Goal: Transaction & Acquisition: Purchase product/service

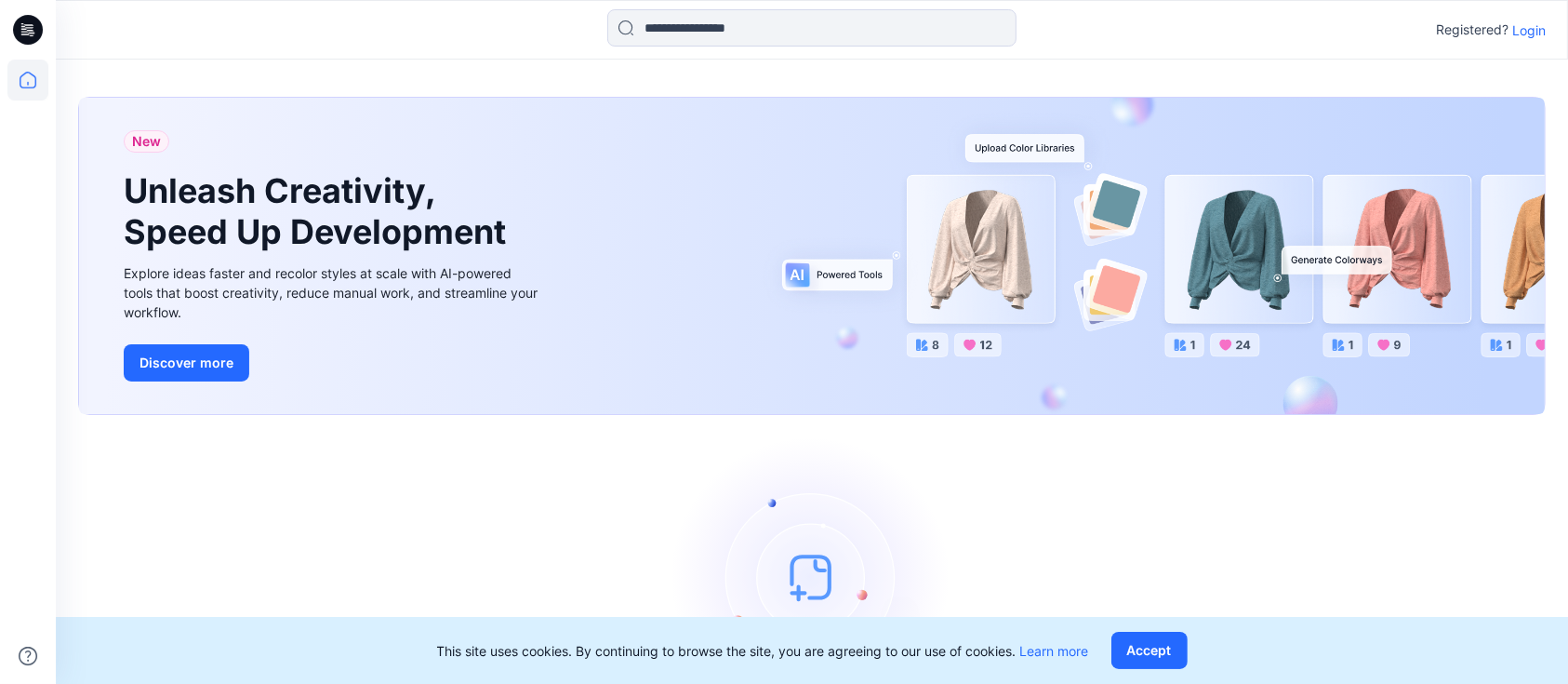
click at [1529, 32] on p "Login" at bounding box center [1529, 30] width 34 height 20
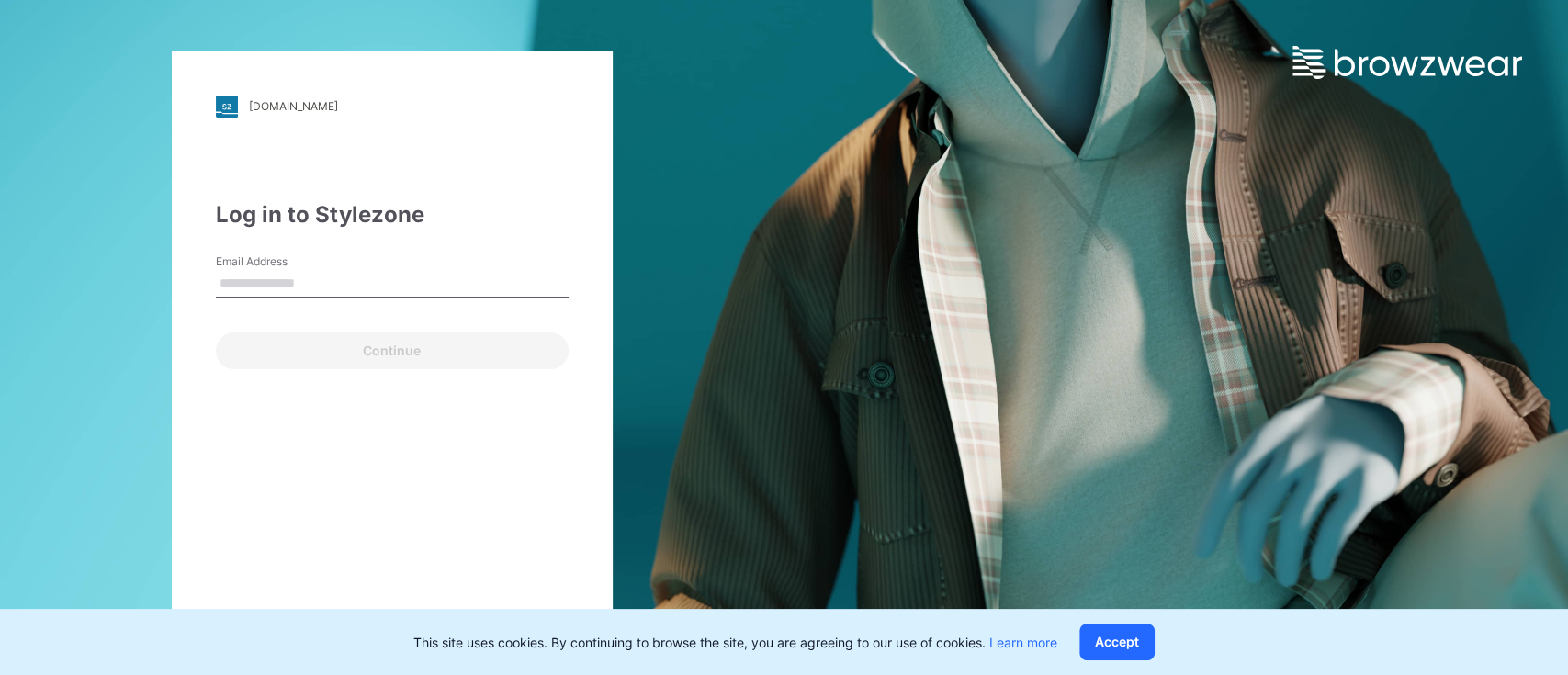
type input "**********"
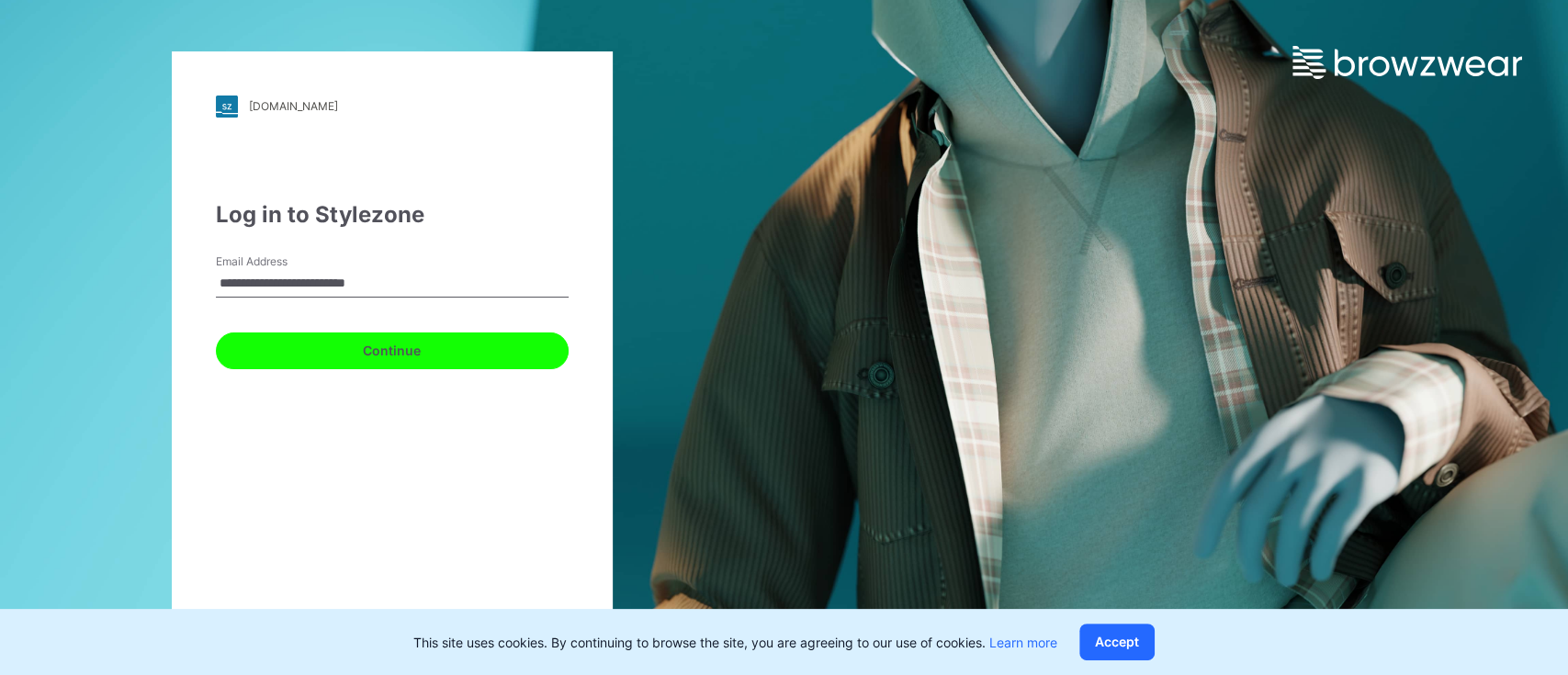
click at [435, 355] on button "Continue" at bounding box center [392, 351] width 353 height 37
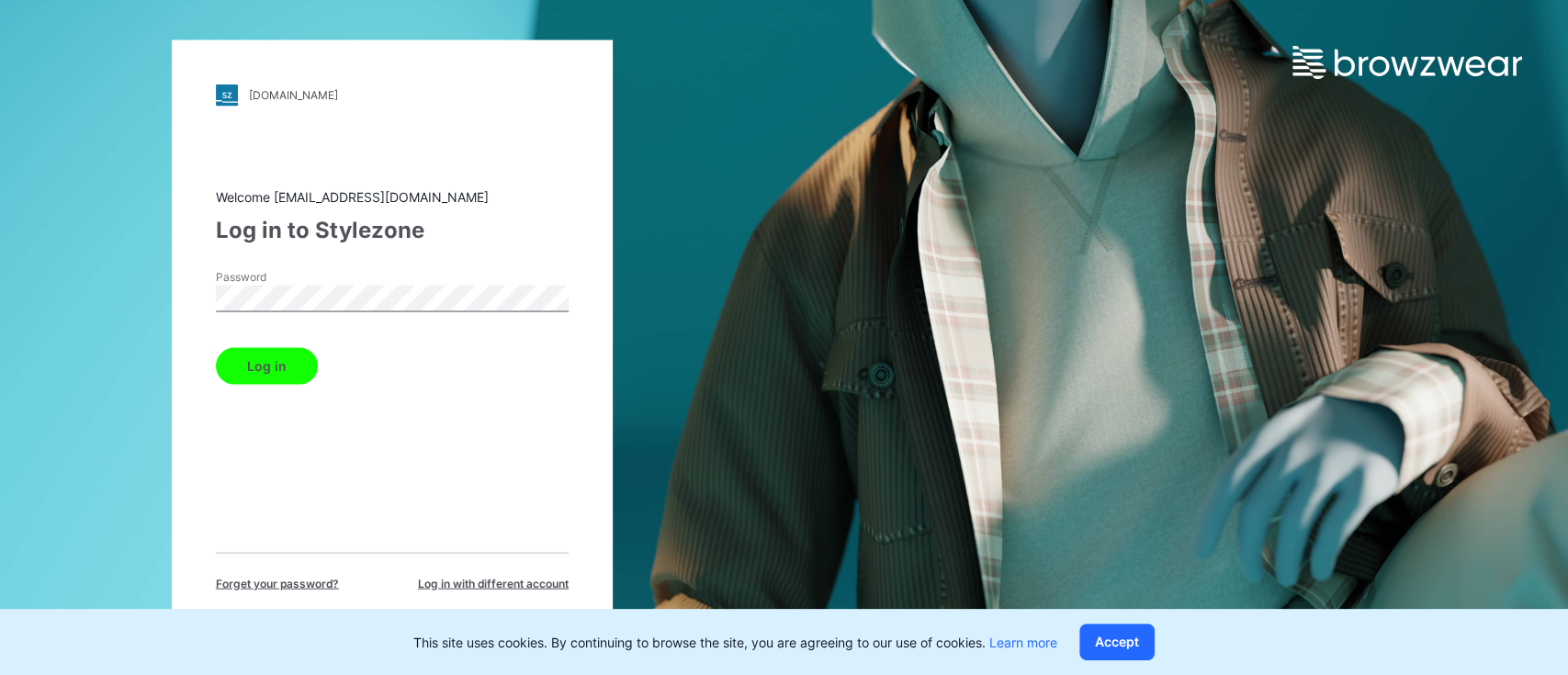
click at [272, 355] on button "Log in" at bounding box center [266, 366] width 102 height 37
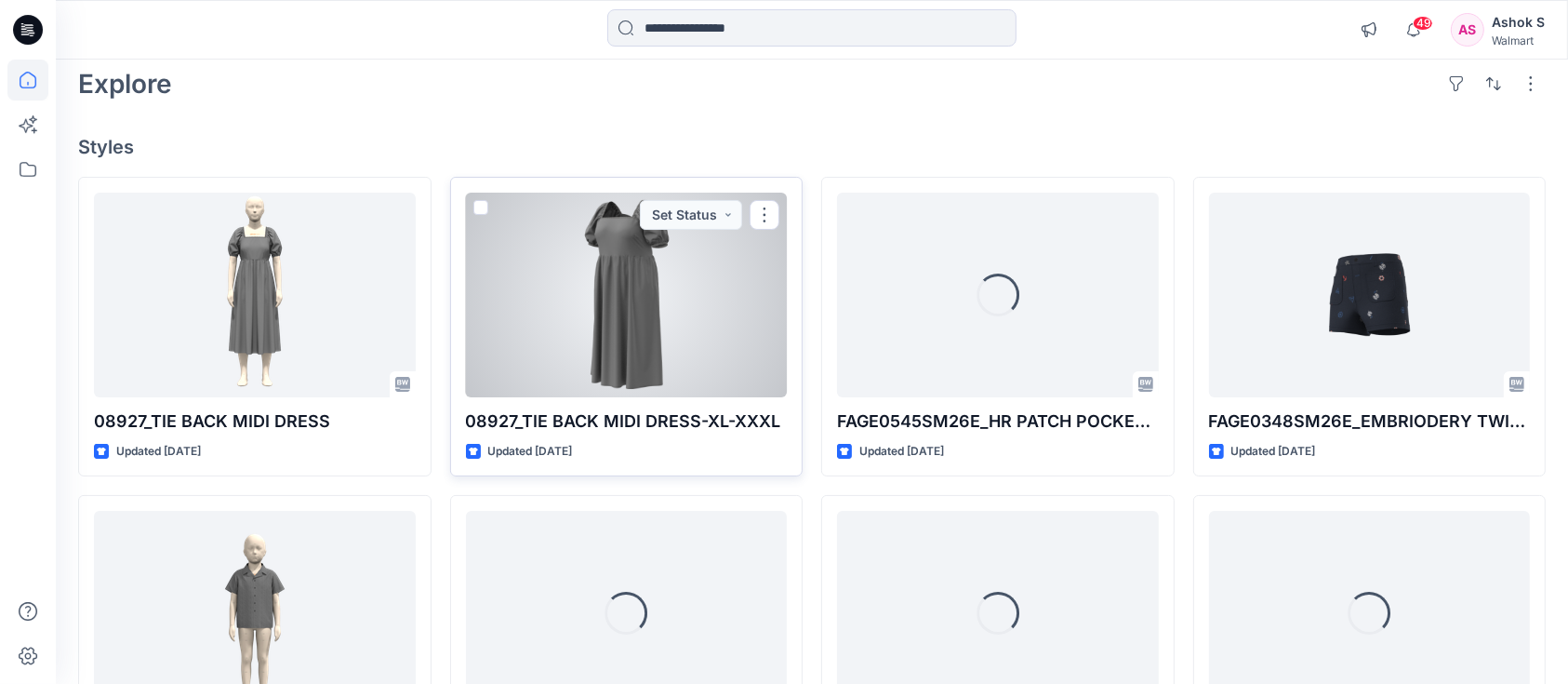
scroll to position [124, 0]
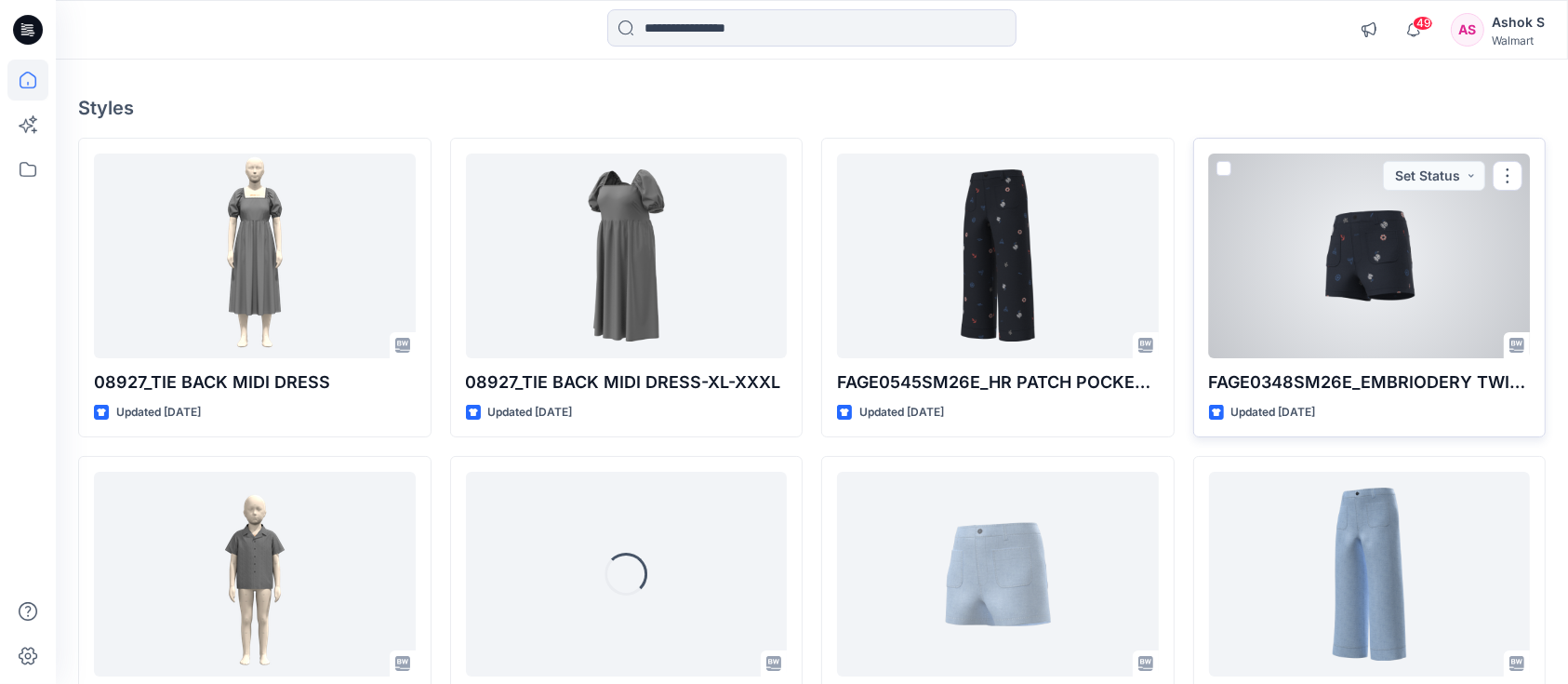
click at [1332, 282] on div at bounding box center [1369, 256] width 322 height 204
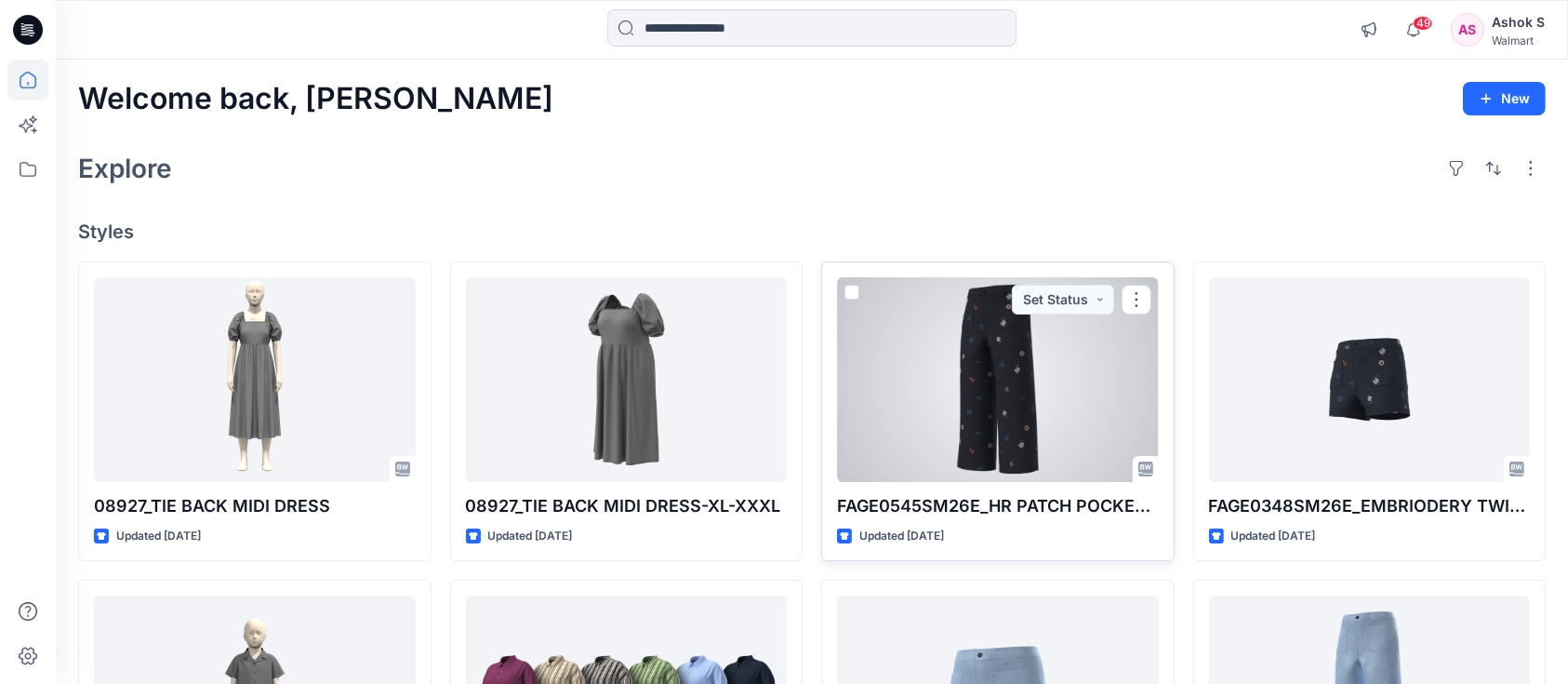
click at [994, 348] on div at bounding box center [997, 379] width 322 height 204
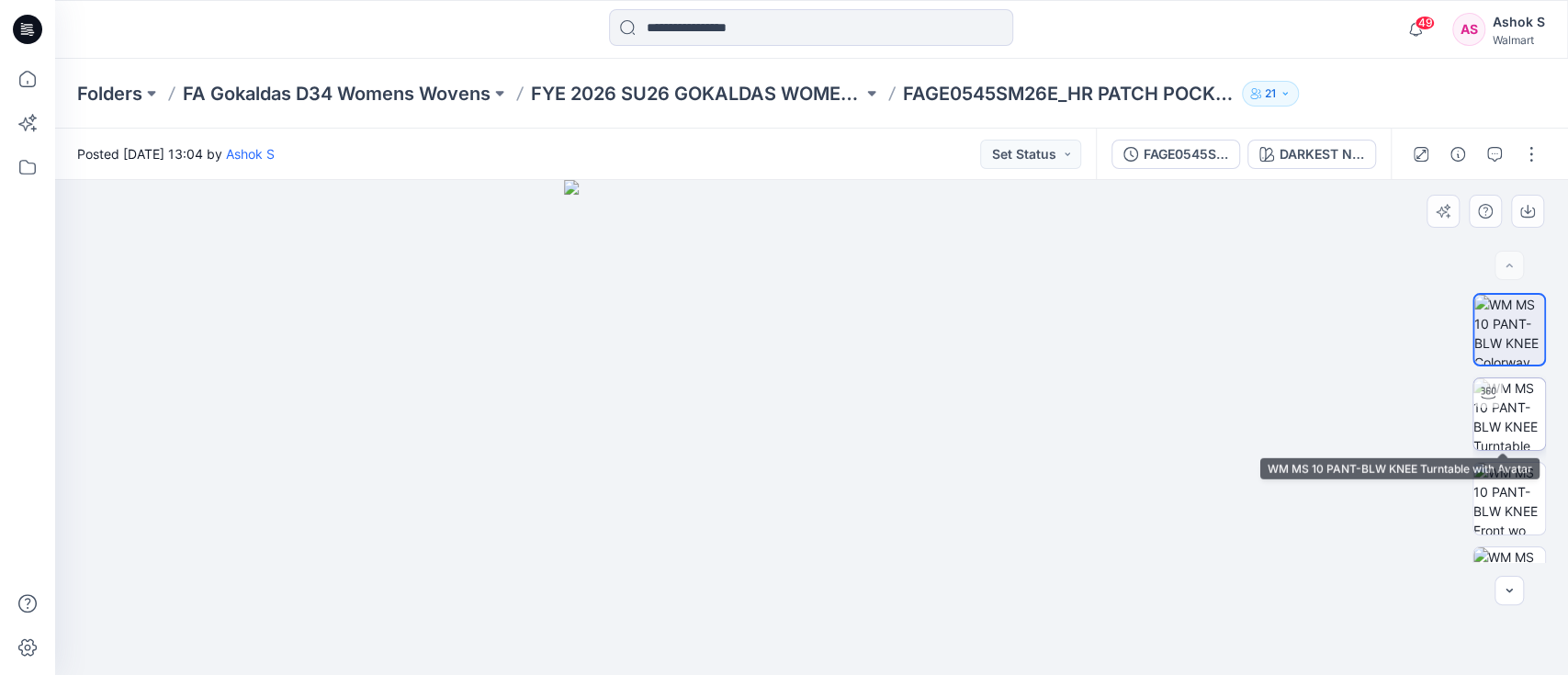
click at [1480, 420] on img at bounding box center [1509, 414] width 72 height 72
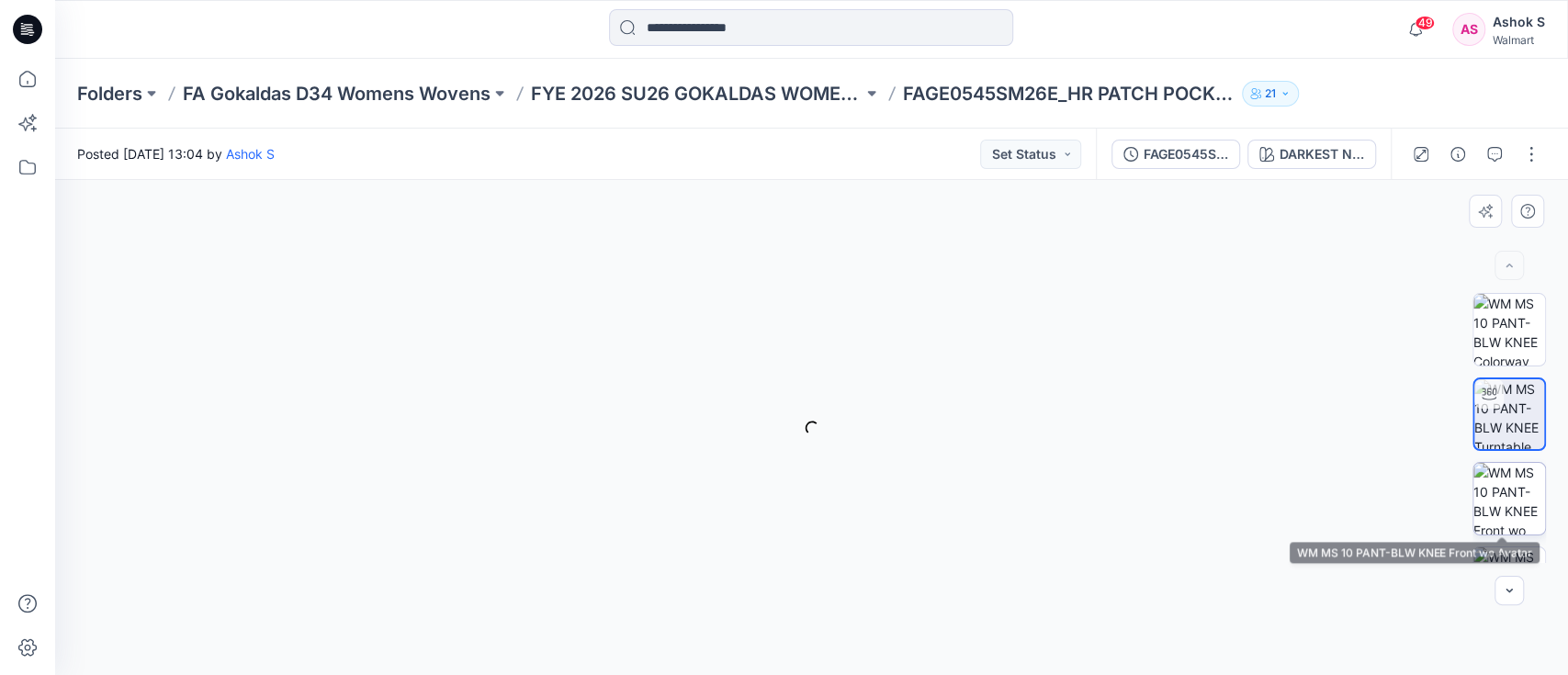
click at [1527, 494] on img at bounding box center [1509, 498] width 72 height 72
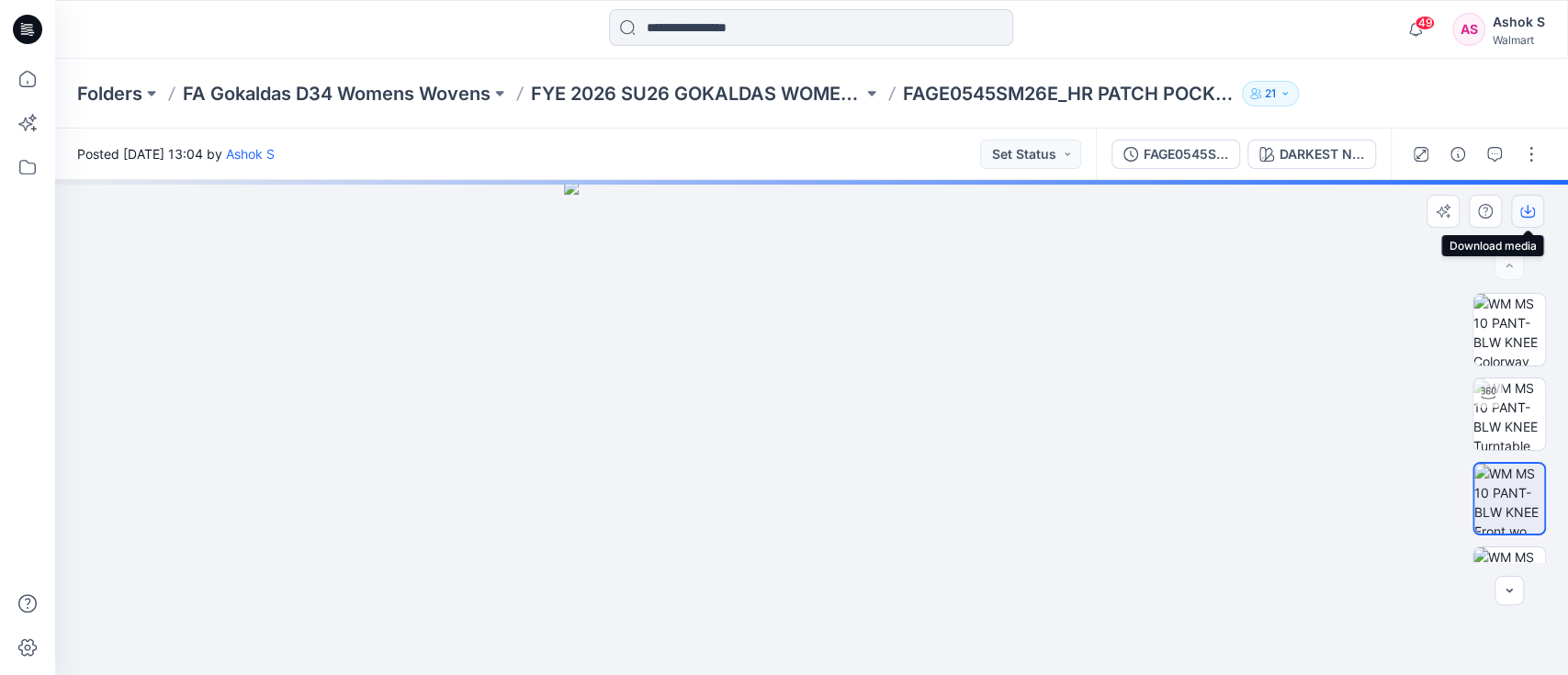
click at [1532, 206] on icon "button" at bounding box center [1527, 211] width 15 height 15
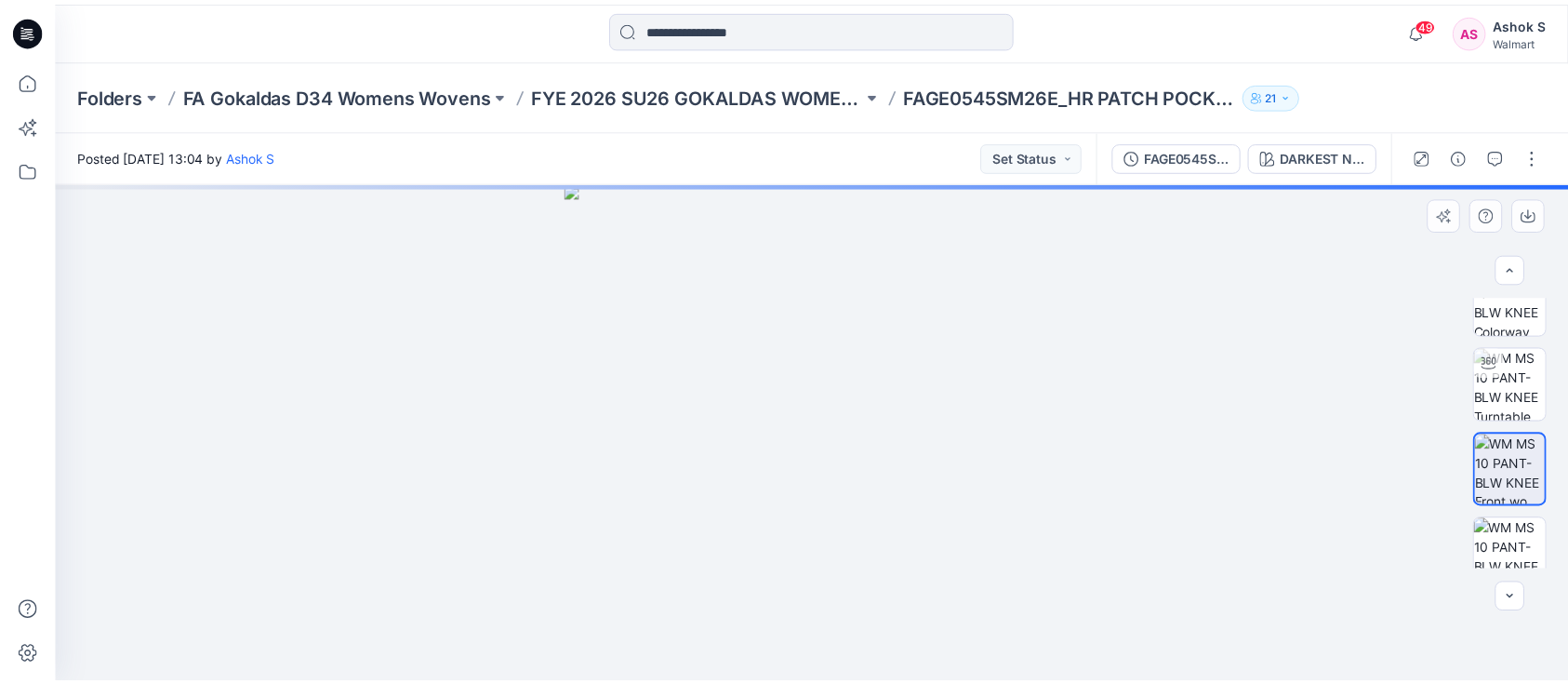
scroll to position [58, 0]
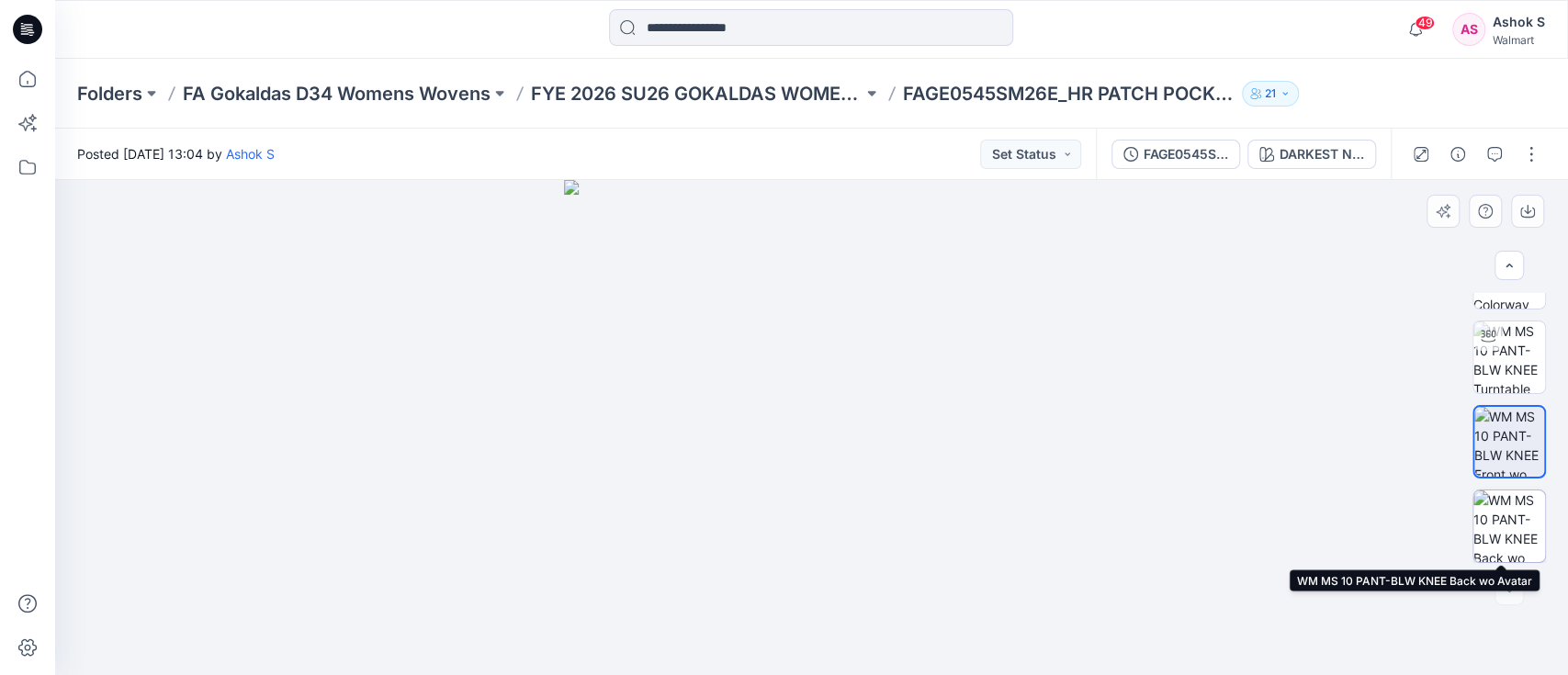
click at [1492, 515] on img at bounding box center [1509, 526] width 72 height 72
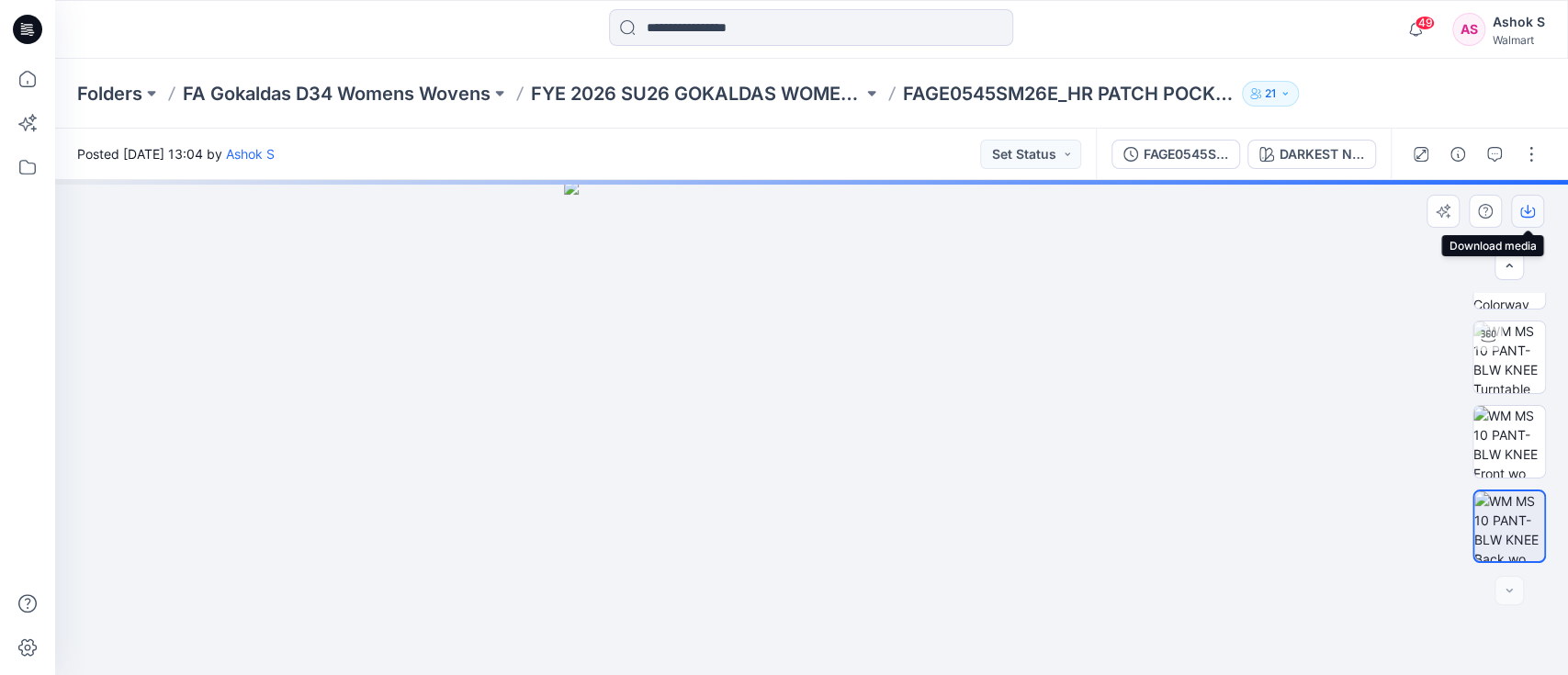
click at [1531, 216] on icon "button" at bounding box center [1527, 211] width 15 height 15
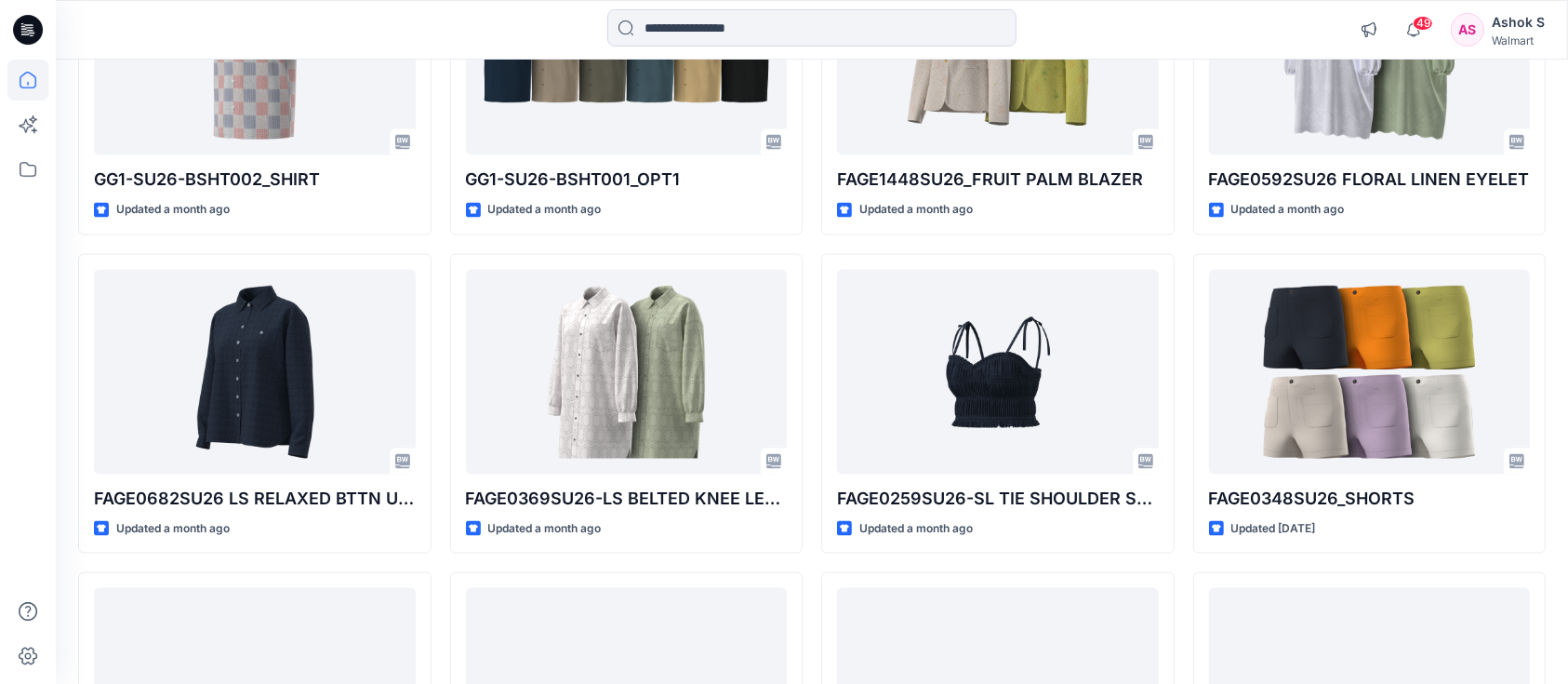
scroll to position [2229, 0]
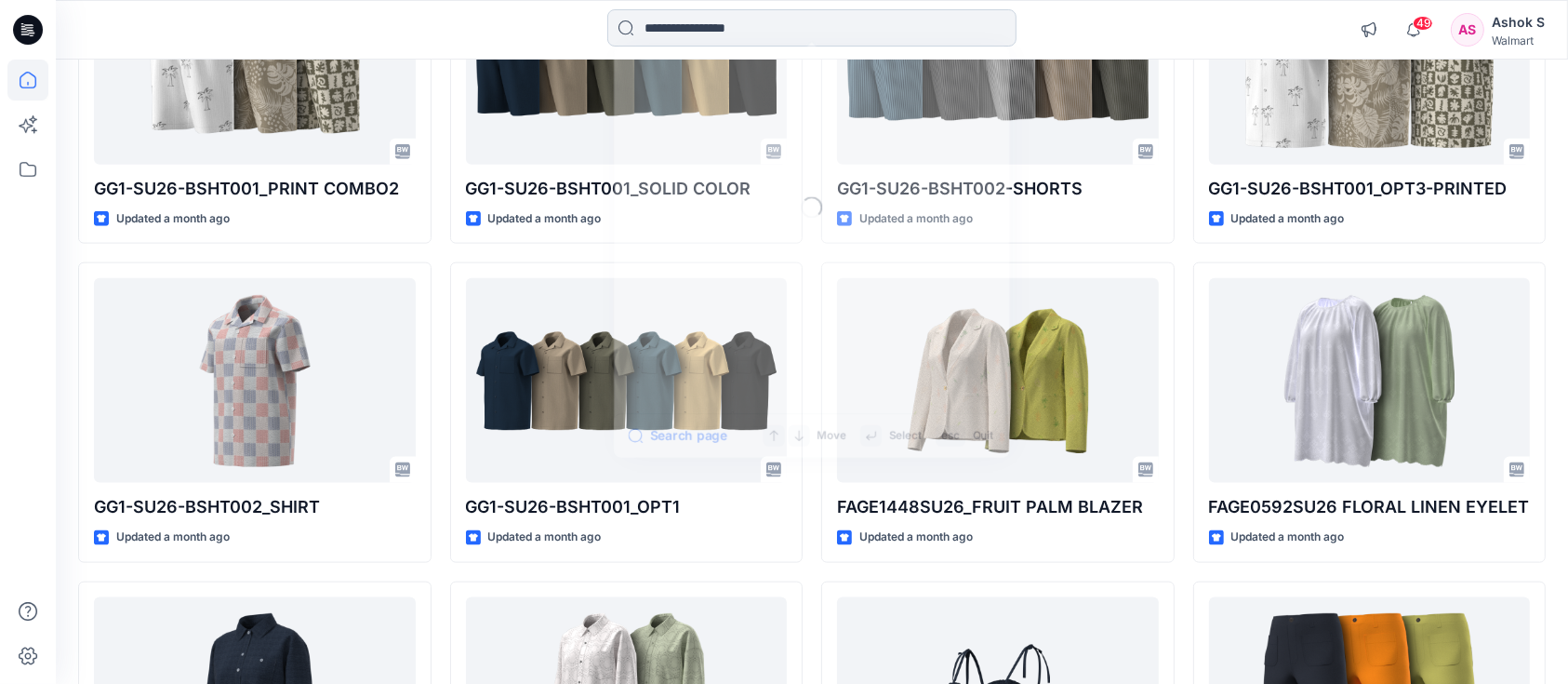
click at [746, 26] on input at bounding box center [812, 28] width 409 height 37
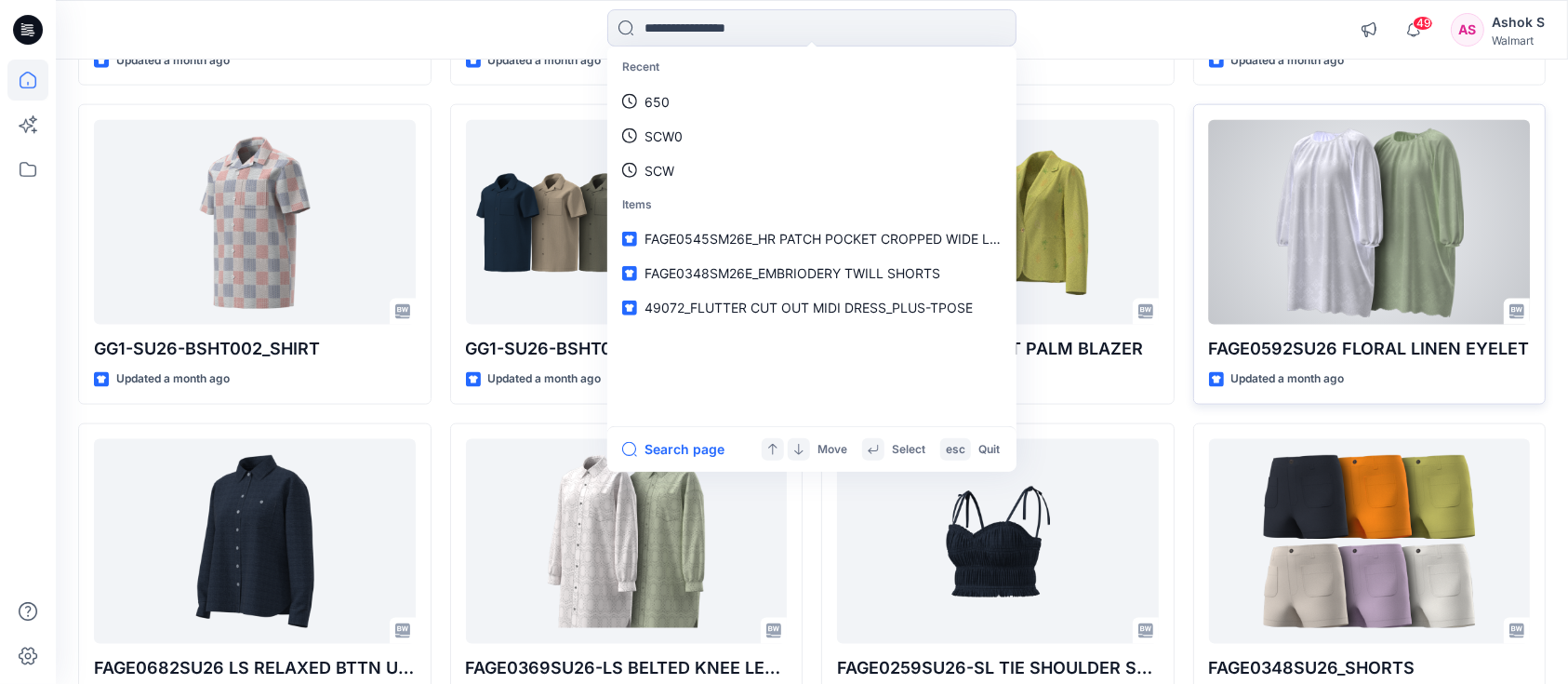
scroll to position [2478, 0]
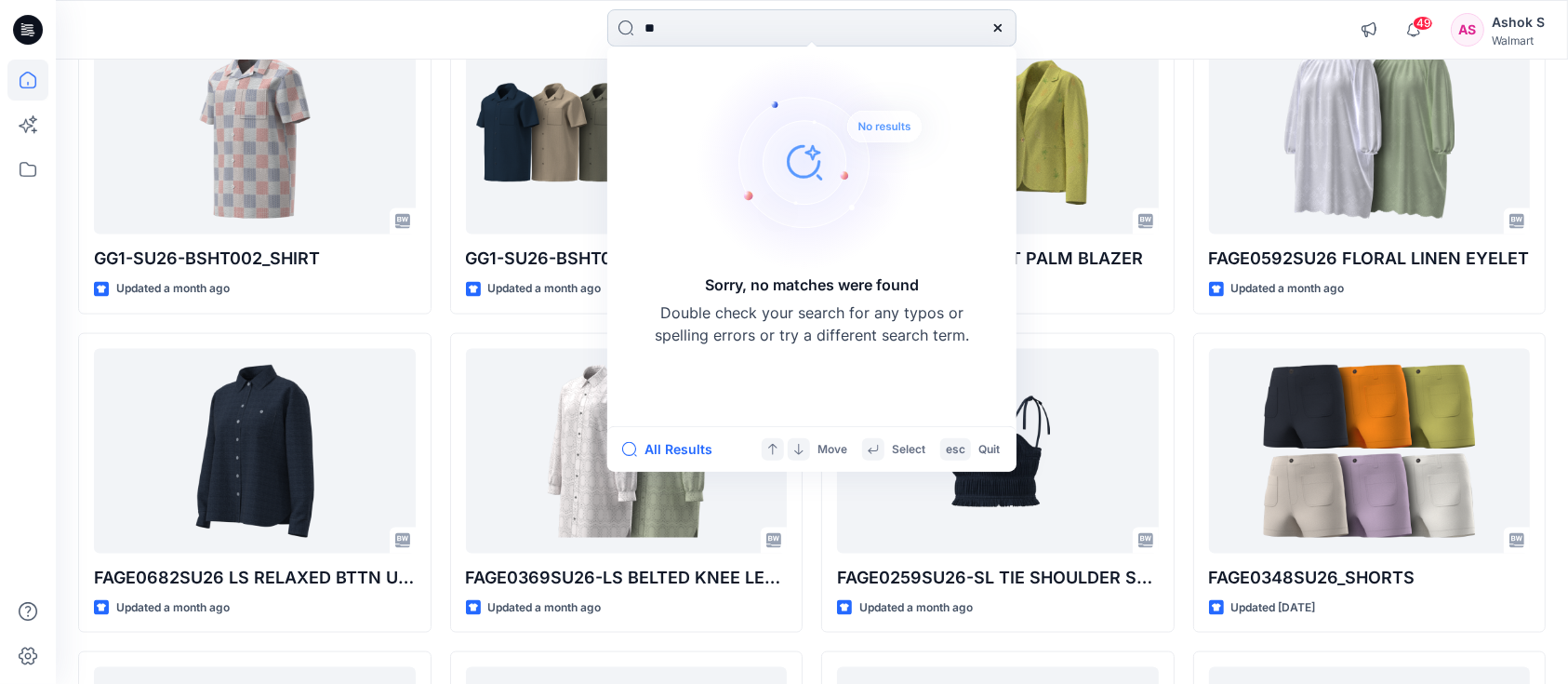
type input "*"
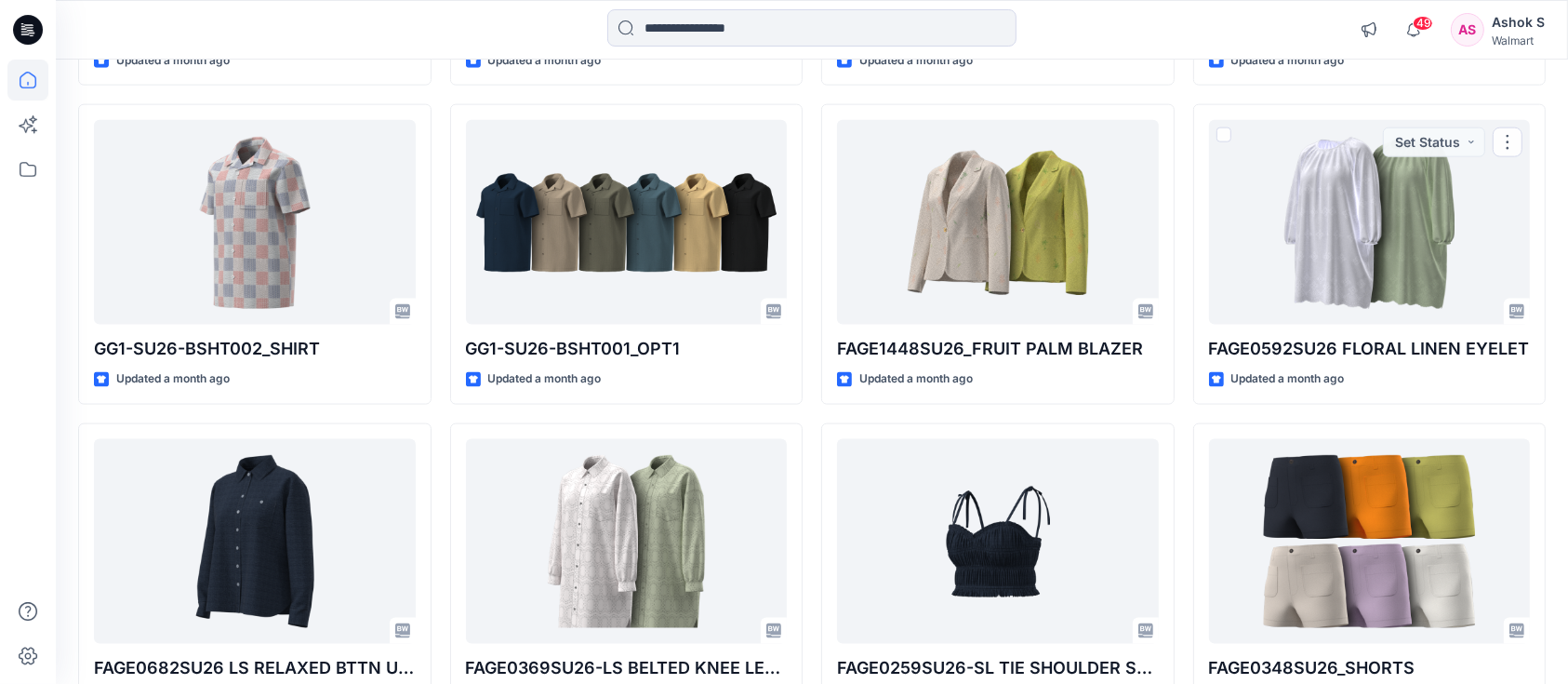
scroll to position [2624, 0]
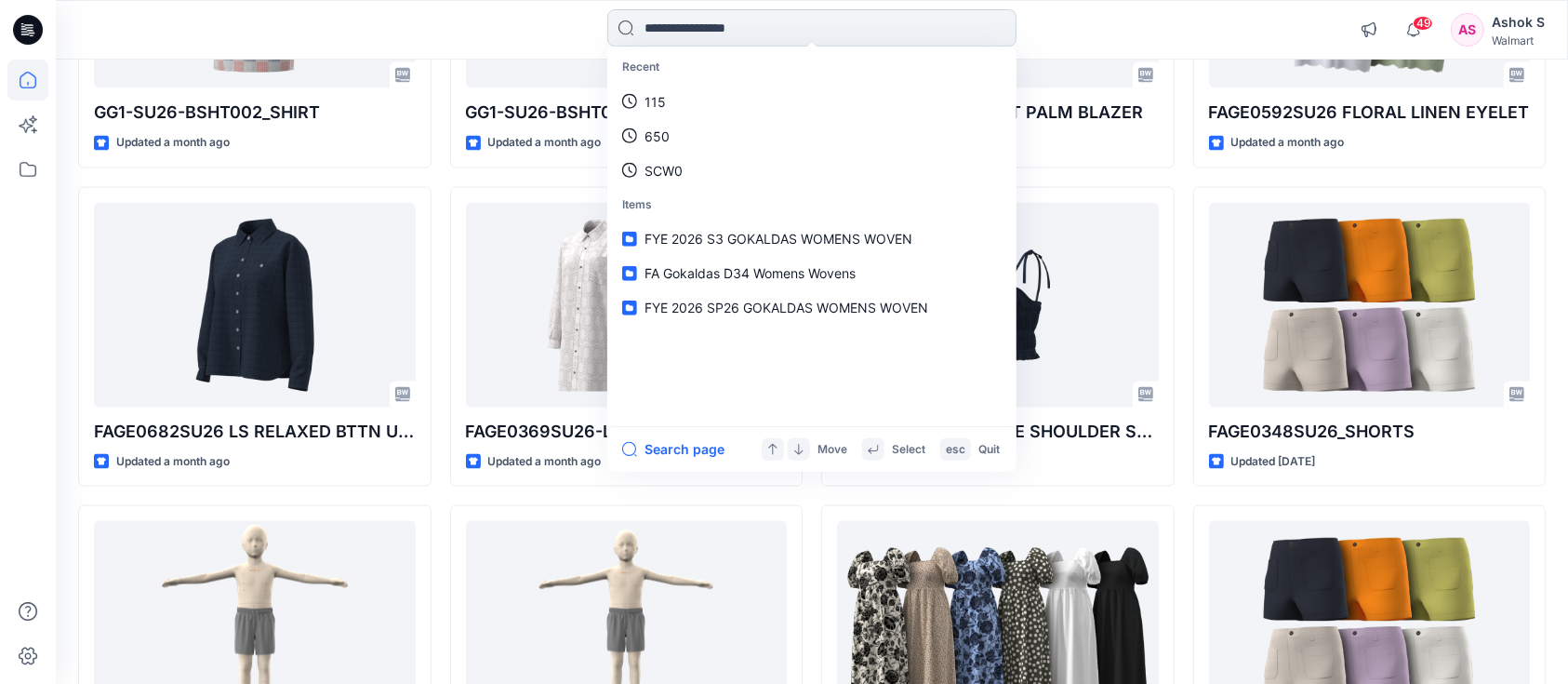
click at [682, 27] on input at bounding box center [812, 28] width 409 height 37
click at [724, 32] on input at bounding box center [812, 28] width 409 height 37
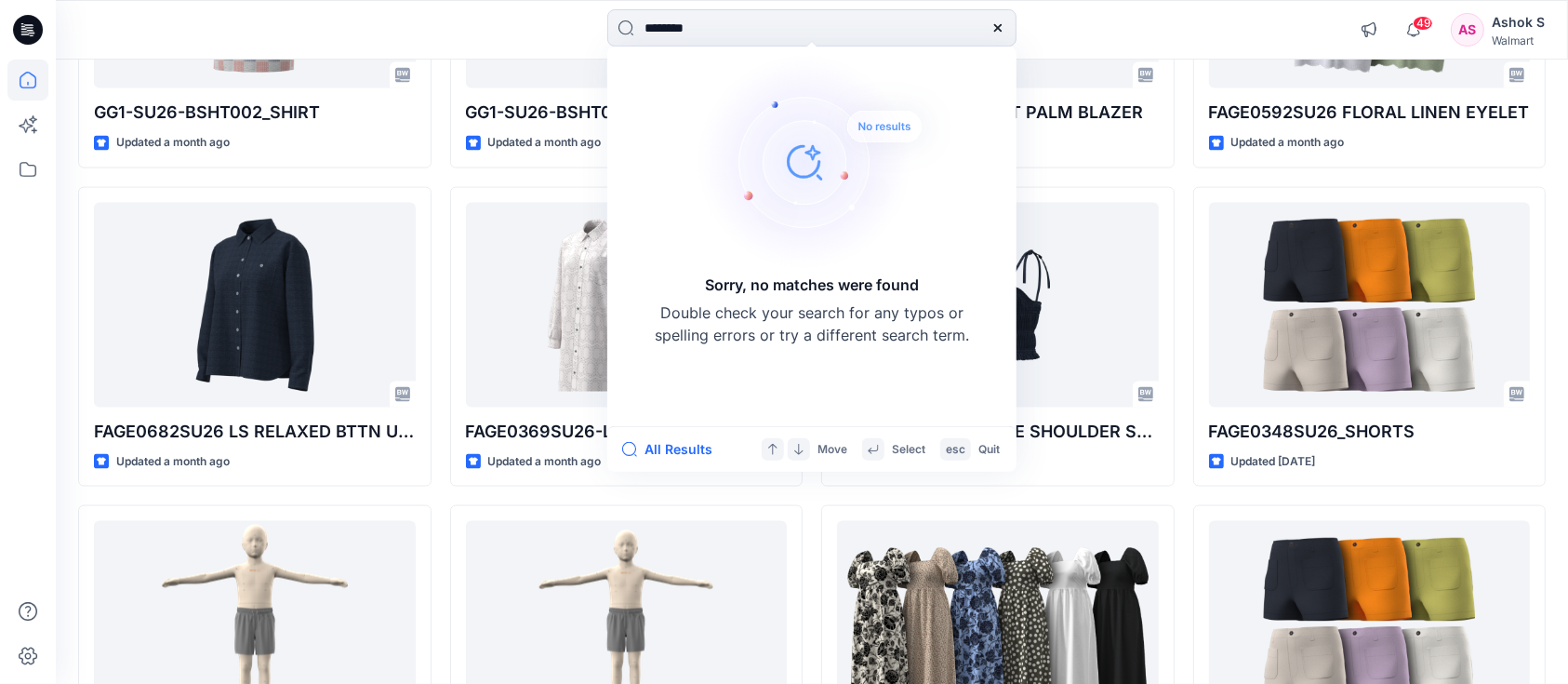
type input "********"
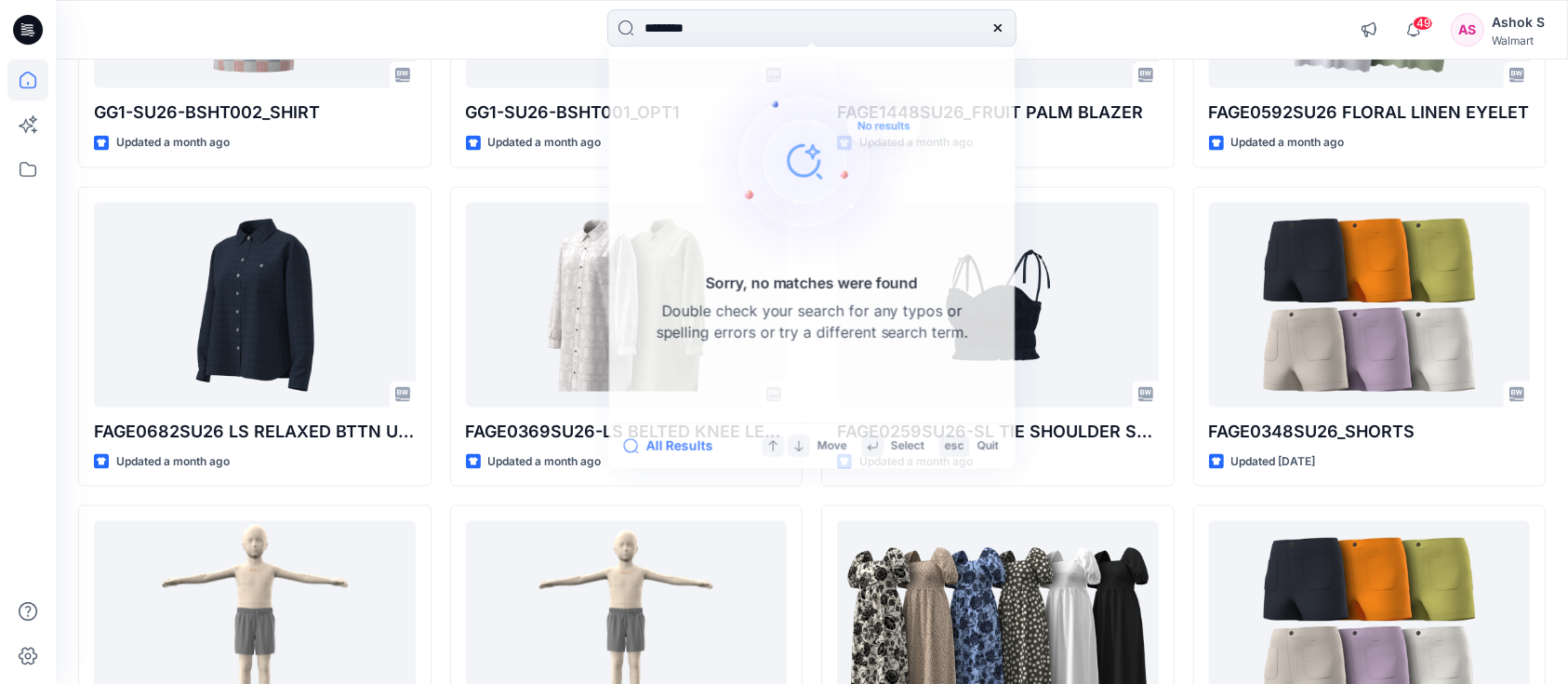
click at [1160, 171] on div "FAGE0545SM26E_HR PATCH POCKET CROPPED WIDE LEG Updated [DATE] FAGE0348SM26C_CHA…" at bounding box center [997, 19] width 354 height 4762
